Goal: Information Seeking & Learning: Check status

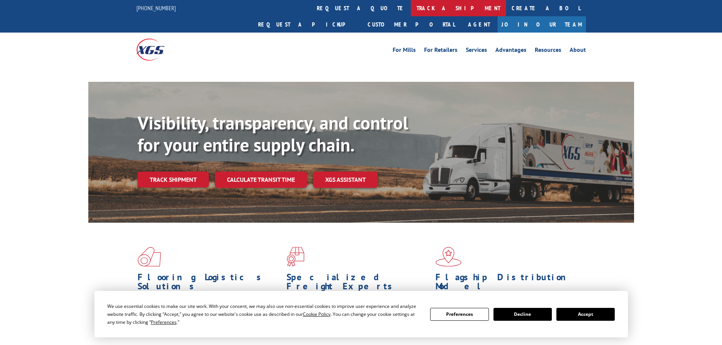
click at [411, 6] on link "track a shipment" at bounding box center [458, 8] width 95 height 16
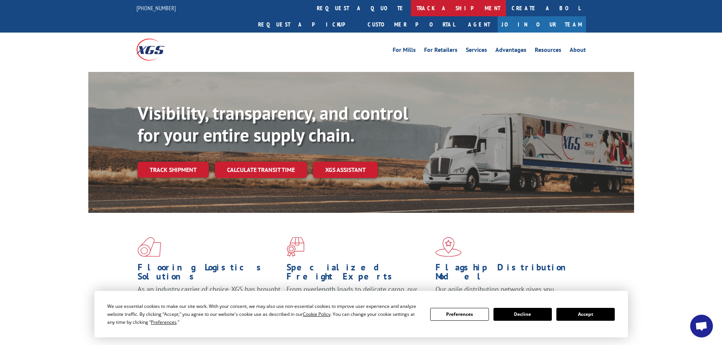
click at [411, 5] on link "track a shipment" at bounding box center [458, 8] width 95 height 16
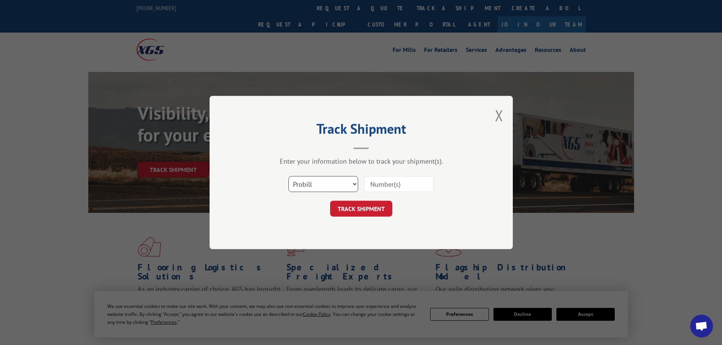
click at [347, 180] on select "Select category... Probill BOL PO" at bounding box center [323, 184] width 70 height 16
select select "bol"
click at [288, 176] on select "Select category... Probill BOL PO" at bounding box center [323, 184] width 70 height 16
click at [375, 184] on input at bounding box center [399, 184] width 70 height 16
paste input "7090185"
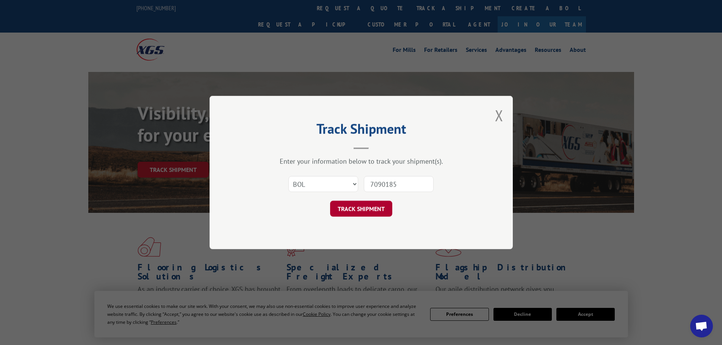
type input "7090185"
click at [369, 208] on button "TRACK SHIPMENT" at bounding box center [361, 209] width 62 height 16
